Goal: Task Accomplishment & Management: Manage account settings

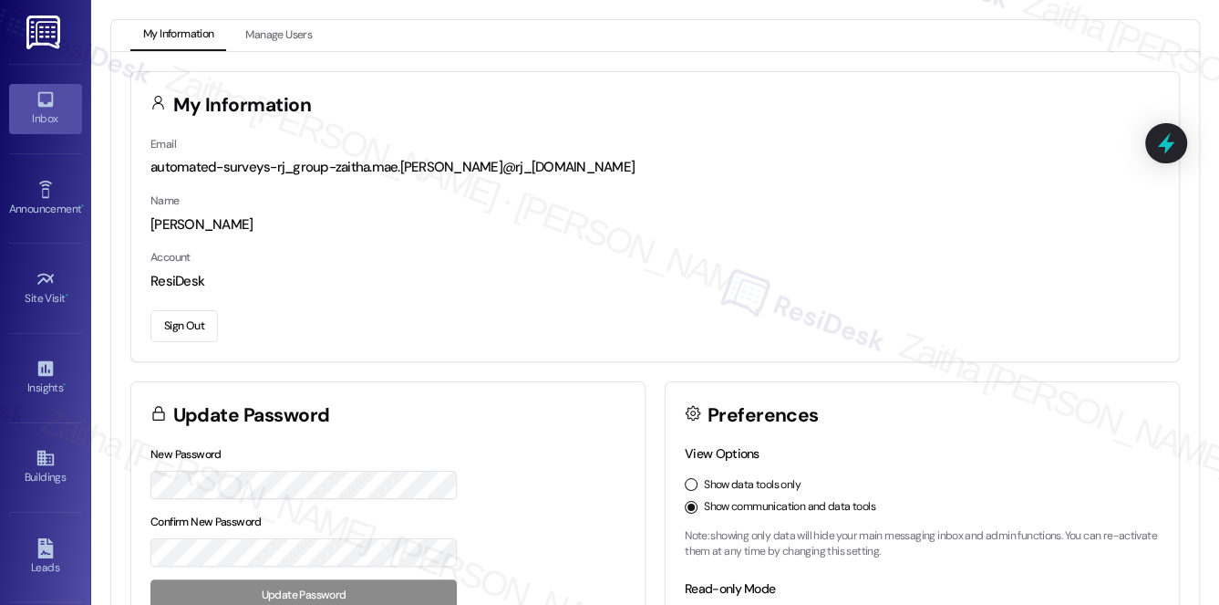
click at [54, 121] on div "Inbox" at bounding box center [45, 118] width 91 height 18
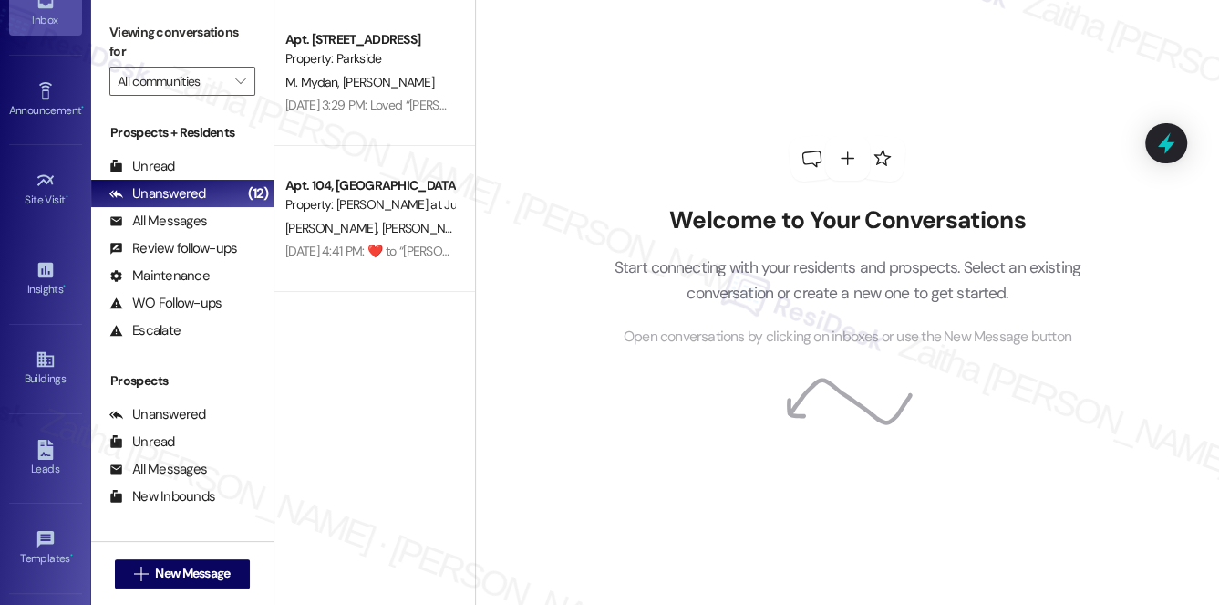
scroll to position [258, 0]
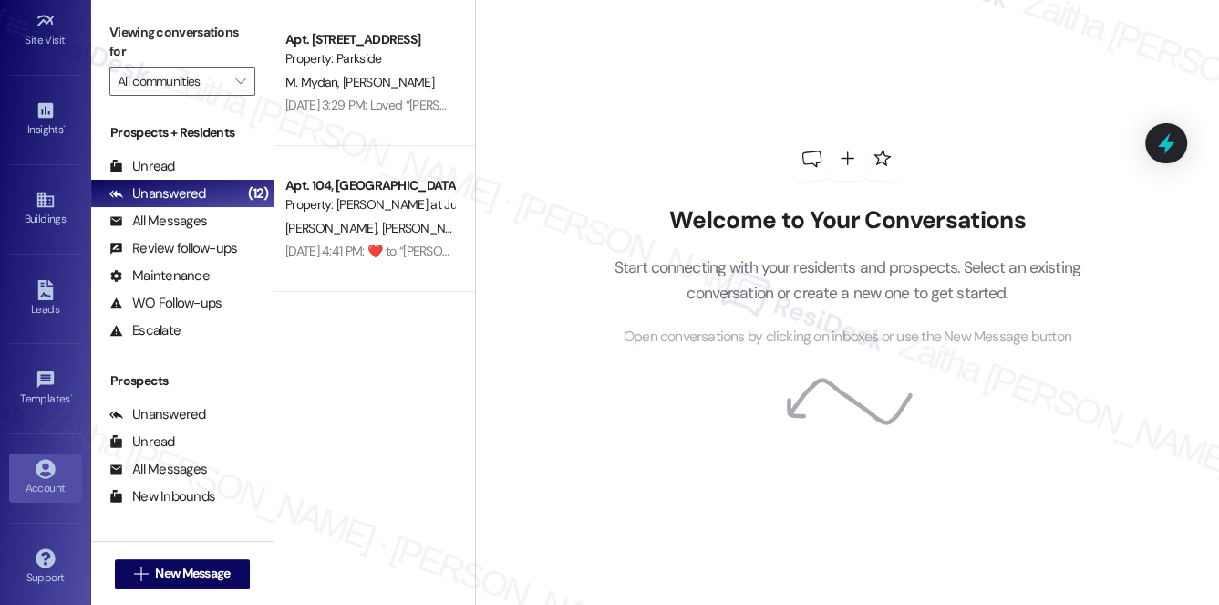
click at [34, 490] on div "Account" at bounding box center [45, 488] width 91 height 18
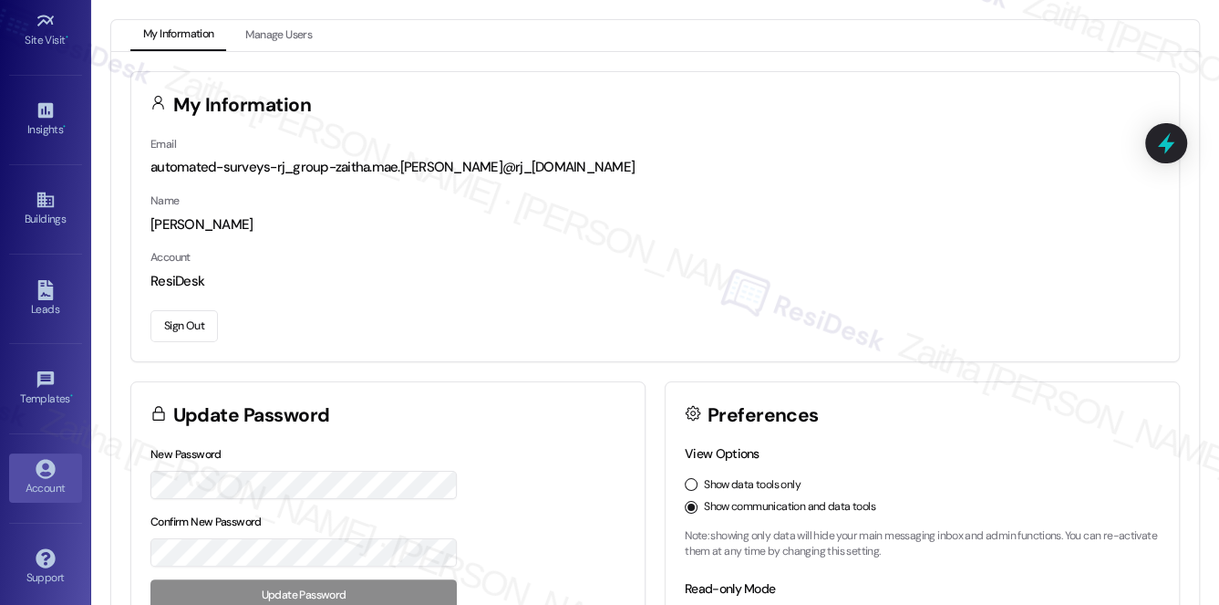
click at [186, 323] on button "Sign Out" at bounding box center [183, 326] width 67 height 32
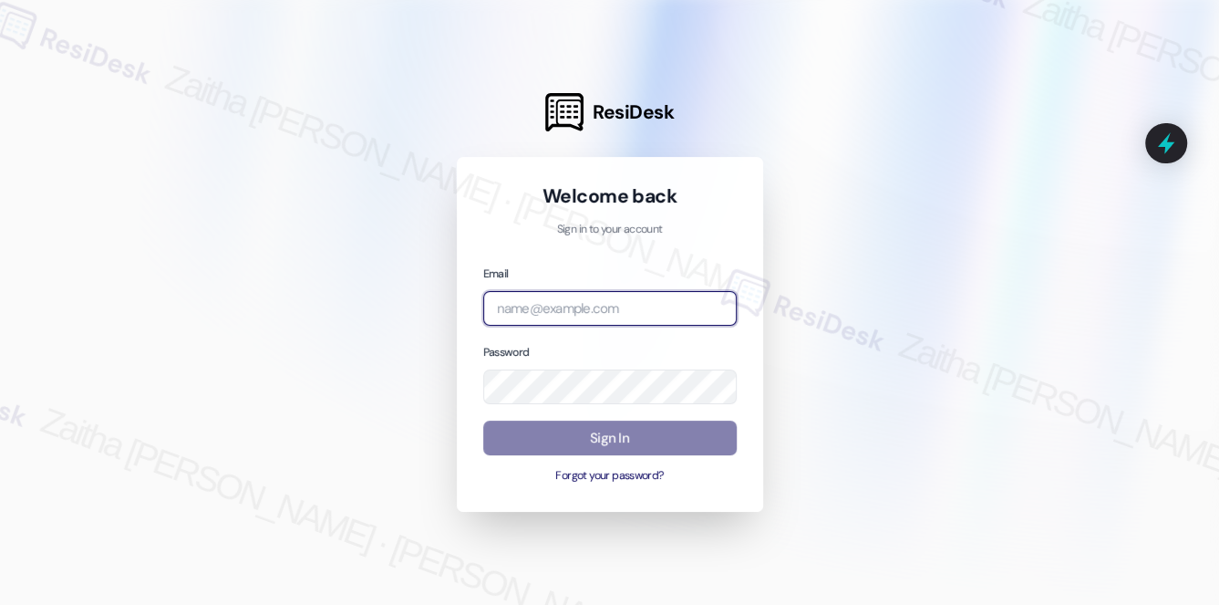
click at [505, 296] on input "email" at bounding box center [610, 309] width 254 height 36
type input "[EMAIL_ADDRESS][PERSON_NAME][DOMAIN_NAME]"
